Goal: Transaction & Acquisition: Purchase product/service

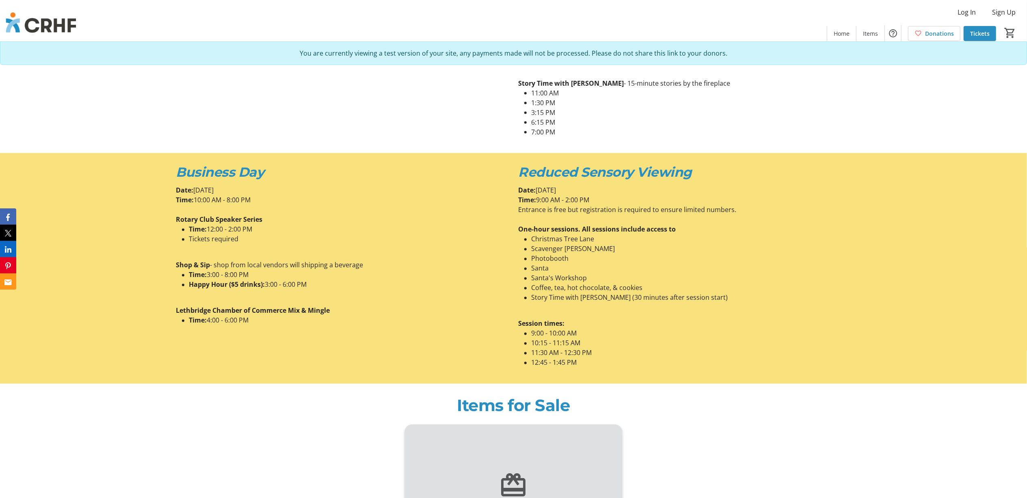
scroll to position [1407, 0]
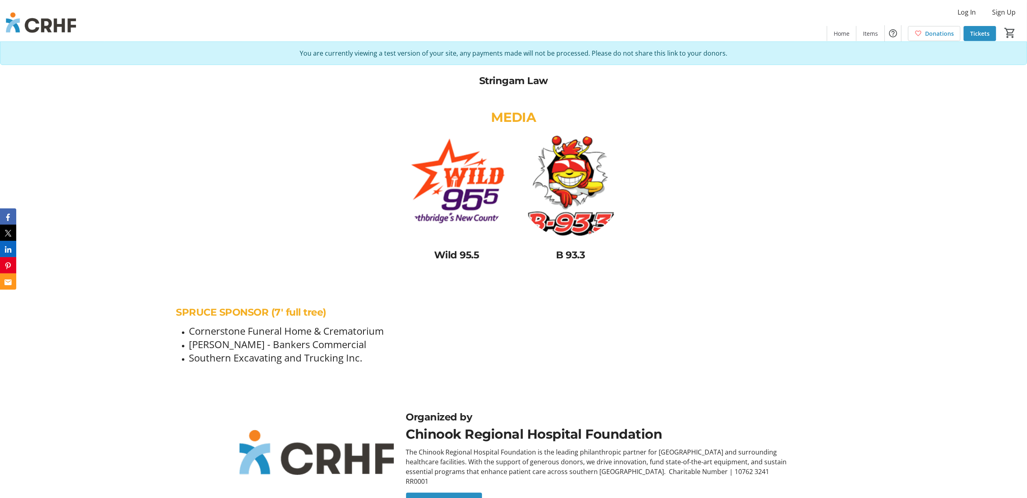
scroll to position [3075, 0]
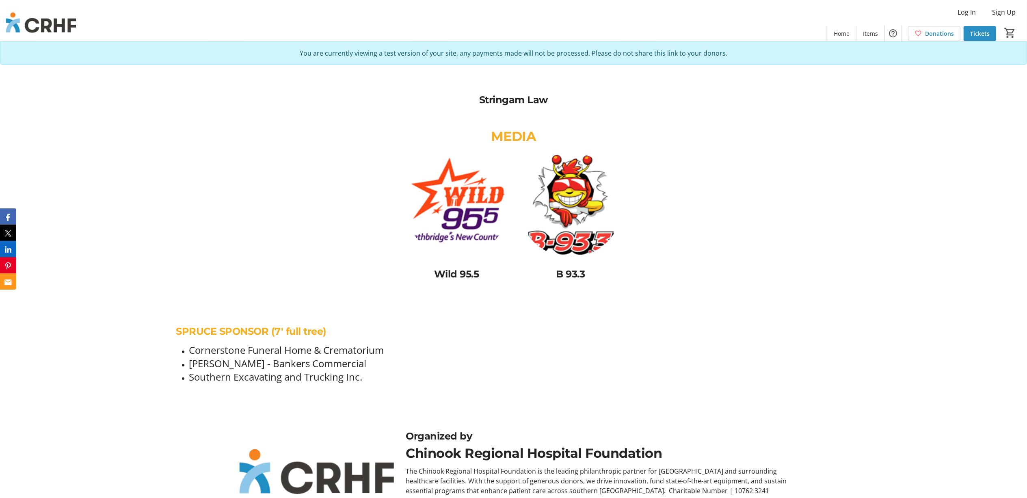
click at [248, 327] on span "SPRUCE SPONSOR (7' full tree)" at bounding box center [251, 331] width 151 height 12
click at [249, 333] on span "SPRUCE SPONSOR (7' full tree)" at bounding box center [251, 331] width 151 height 12
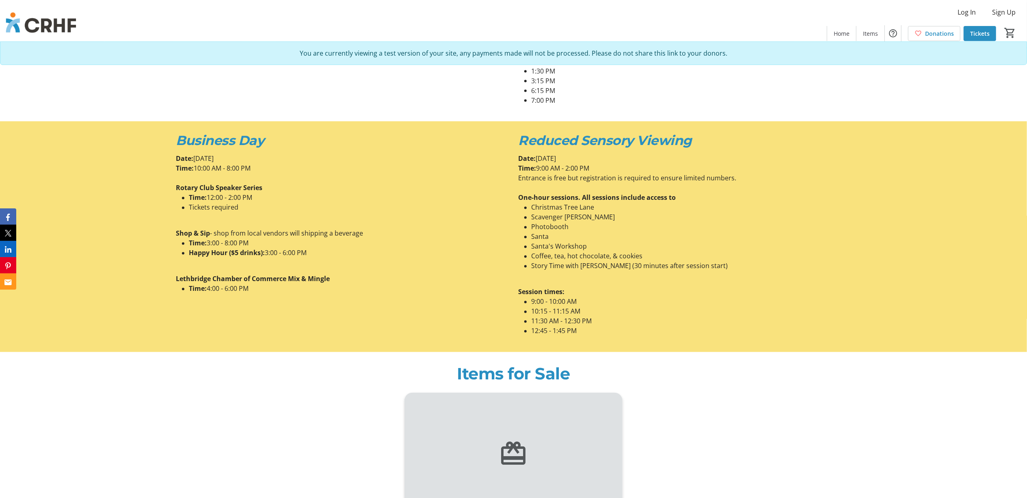
scroll to position [1397, 0]
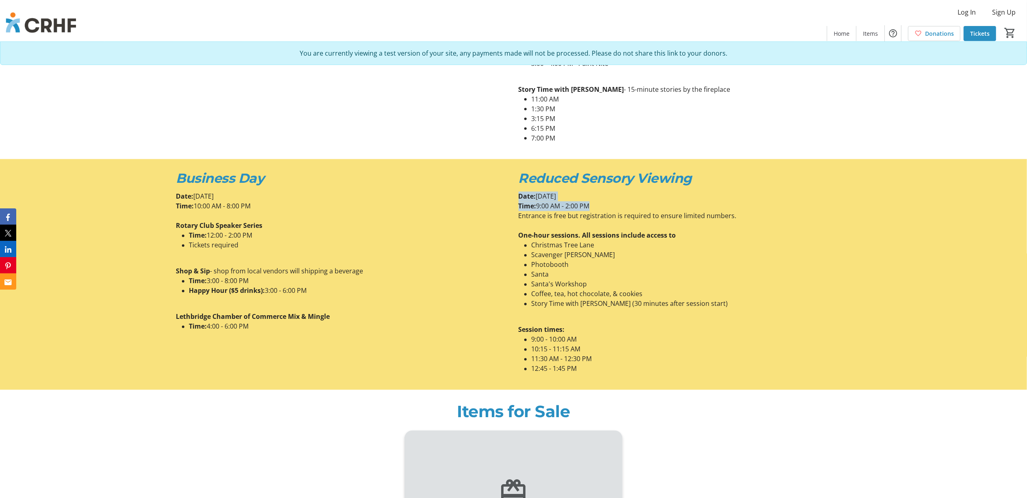
drag, startPoint x: 518, startPoint y: 194, endPoint x: 604, endPoint y: 208, distance: 87.2
click at [604, 208] on div "Date: [DATE] Time: 9:00 AM - 2:00 PM Entrance is free but registration is requi…" at bounding box center [684, 283] width 332 height 182
drag, startPoint x: 604, startPoint y: 208, endPoint x: 561, endPoint y: 203, distance: 43.7
click at [561, 203] on p "Time: 9:00 AM - 2:00 PM" at bounding box center [684, 206] width 332 height 10
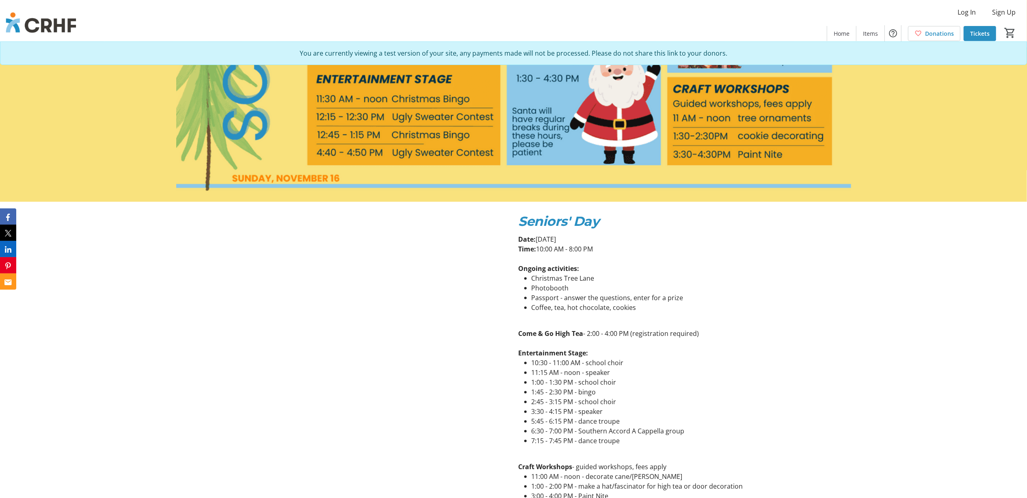
scroll to position [964, 0]
